Goal: Information Seeking & Learning: Learn about a topic

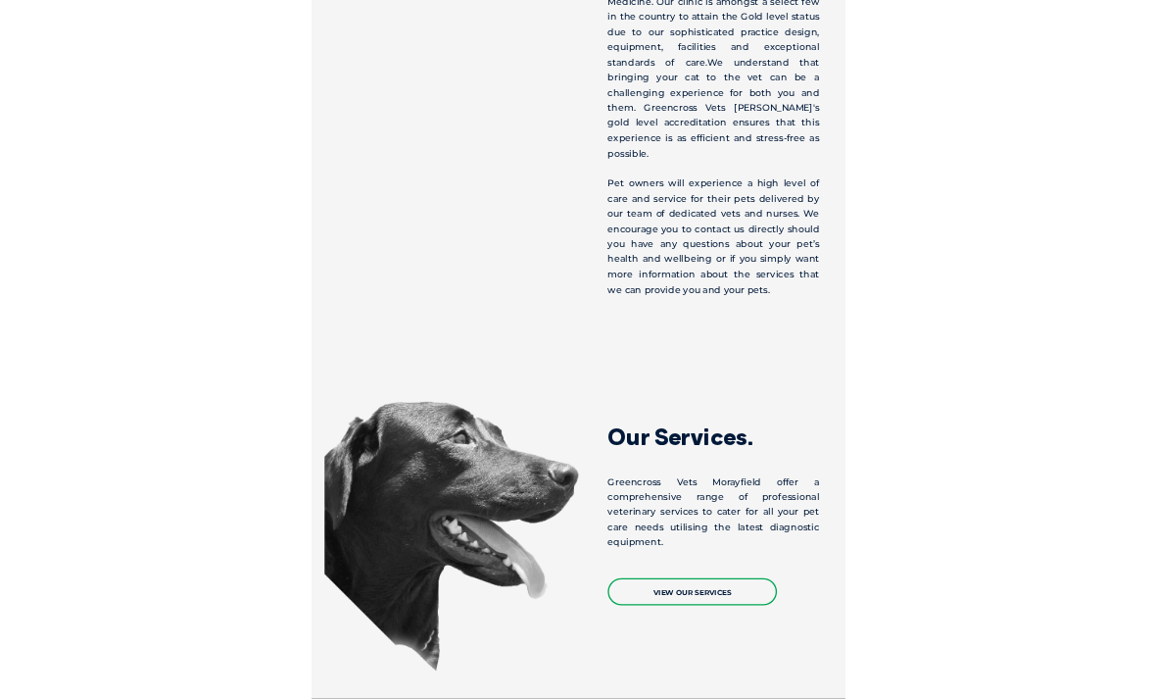
scroll to position [1262, 0]
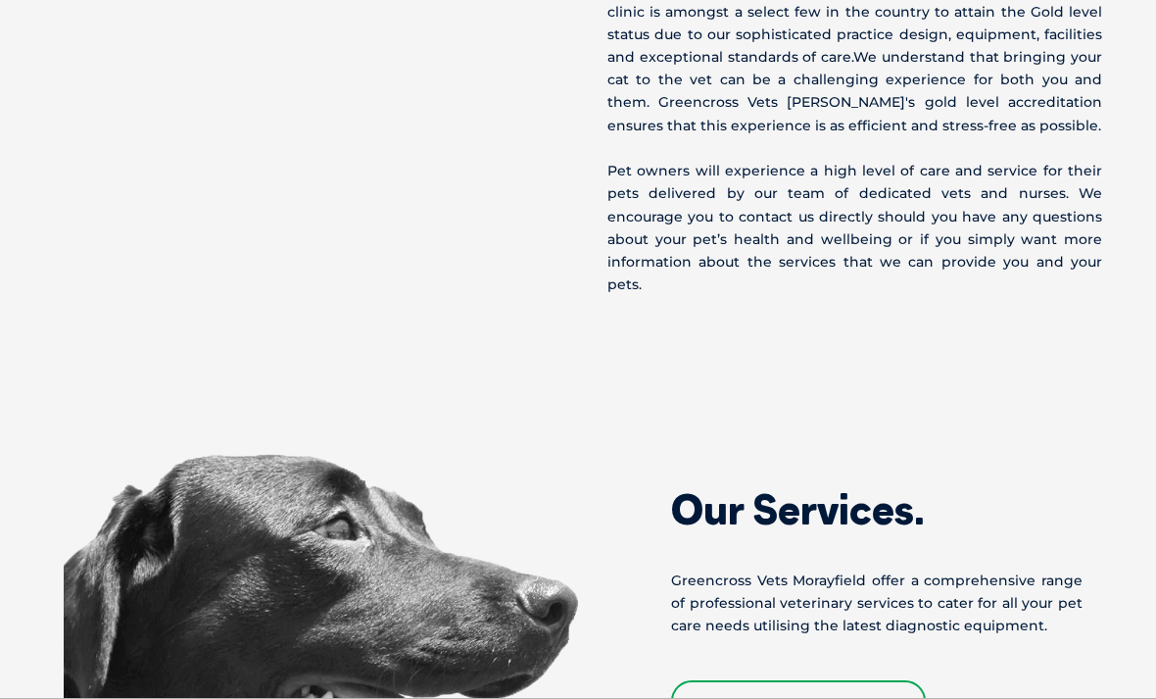
click at [875, 680] on link "View Our Services" at bounding box center [798, 700] width 255 height 41
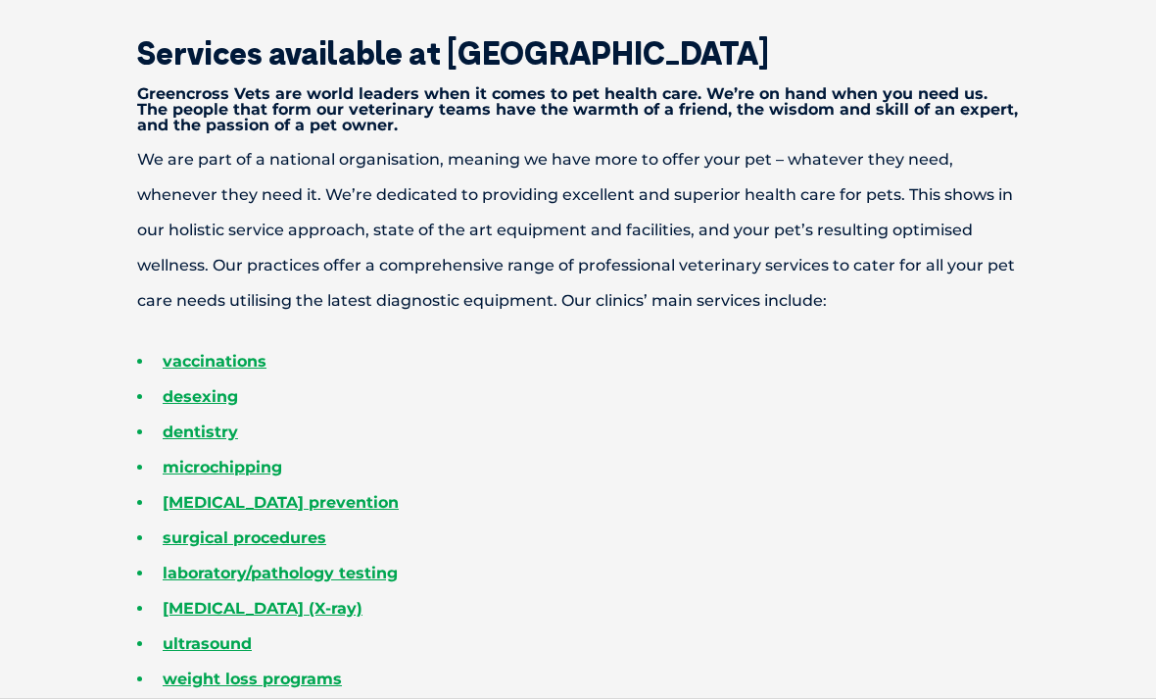
scroll to position [560, 0]
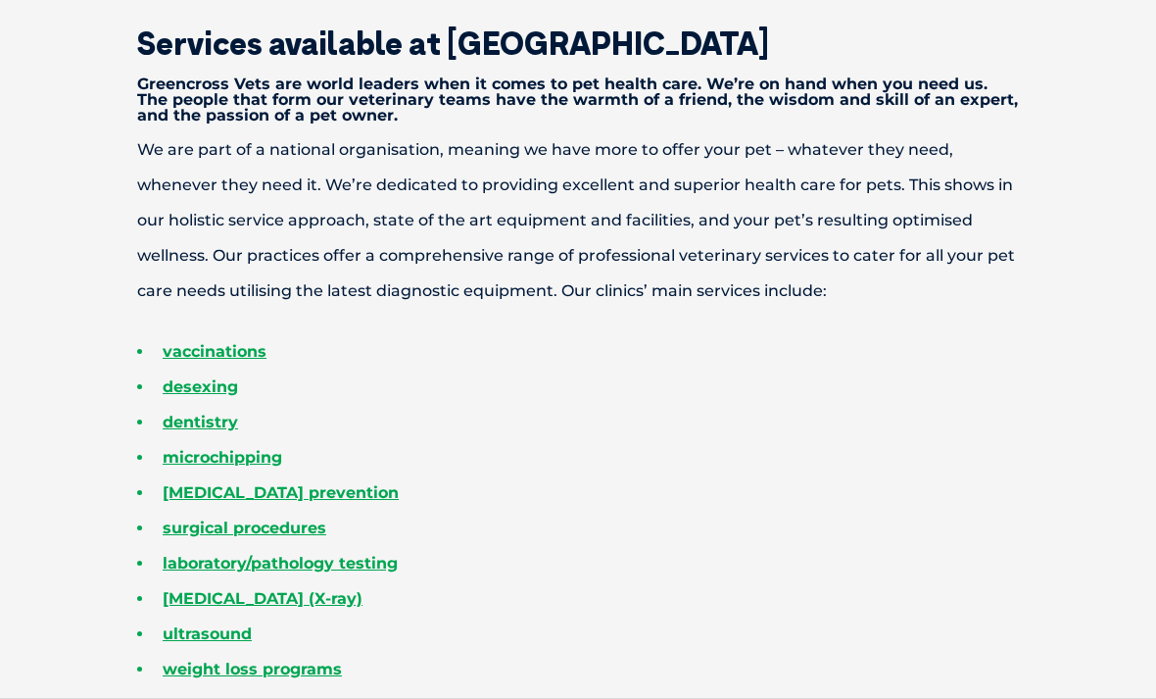
click at [184, 397] on link "desexing" at bounding box center [200, 387] width 75 height 19
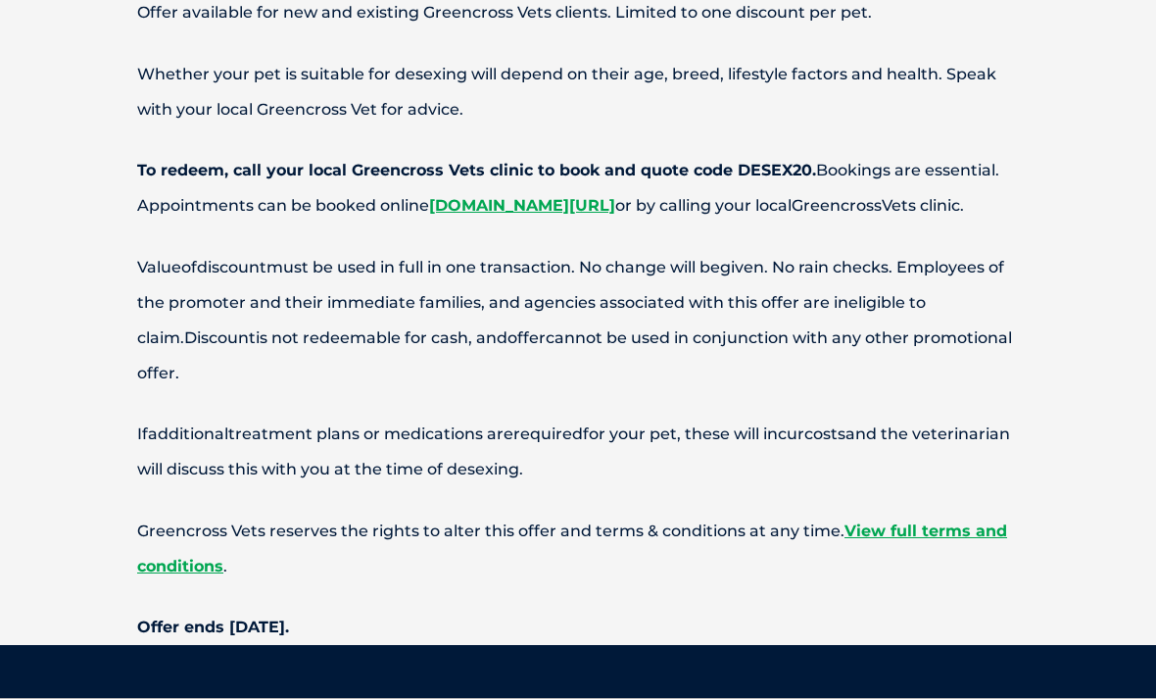
scroll to position [7818, 0]
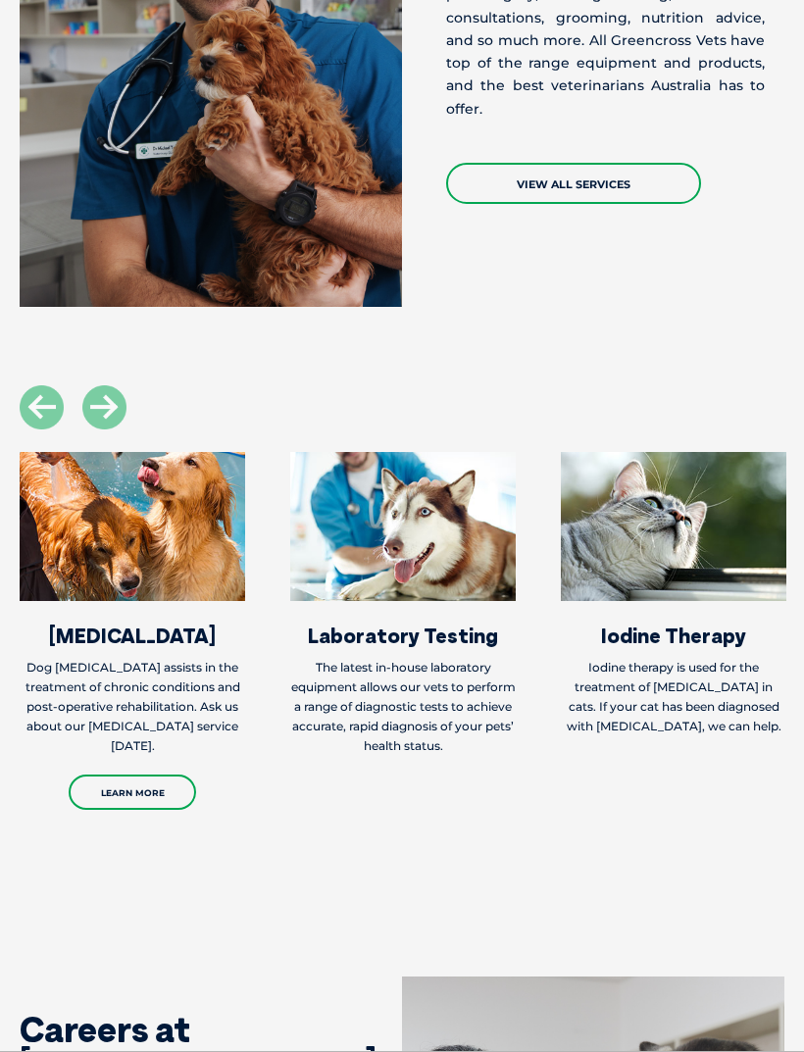
scroll to position [1698, 0]
